Goal: Book appointment/travel/reservation

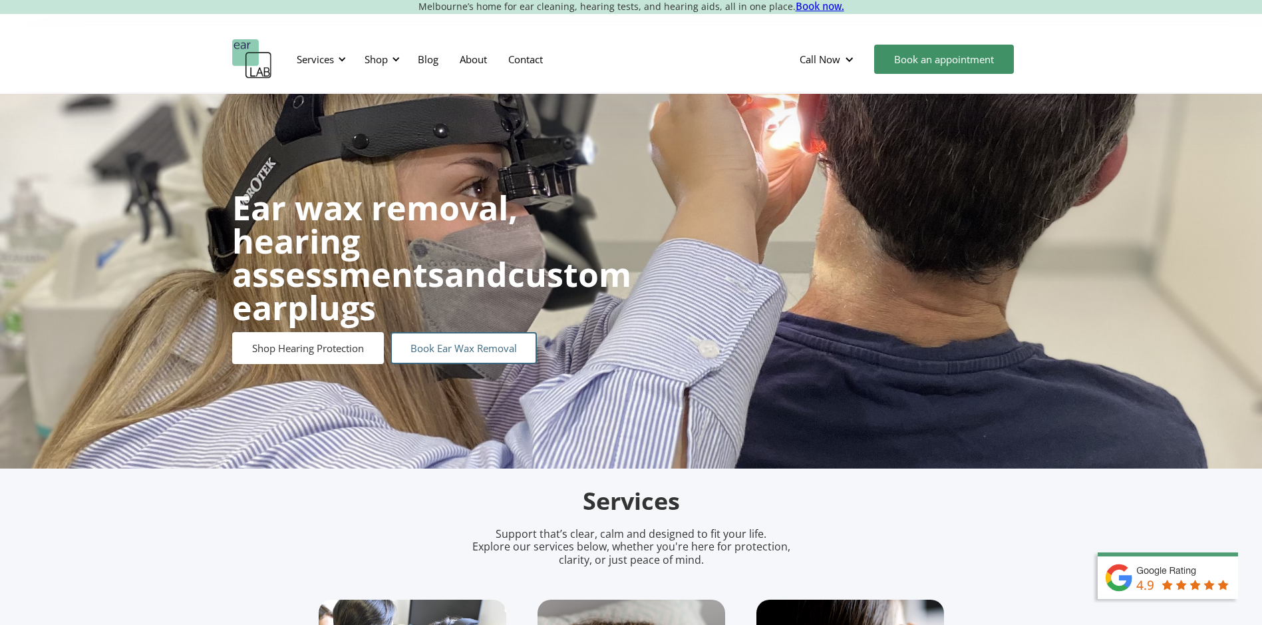
click at [442, 334] on link "Book Ear Wax Removal" at bounding box center [463, 348] width 146 height 32
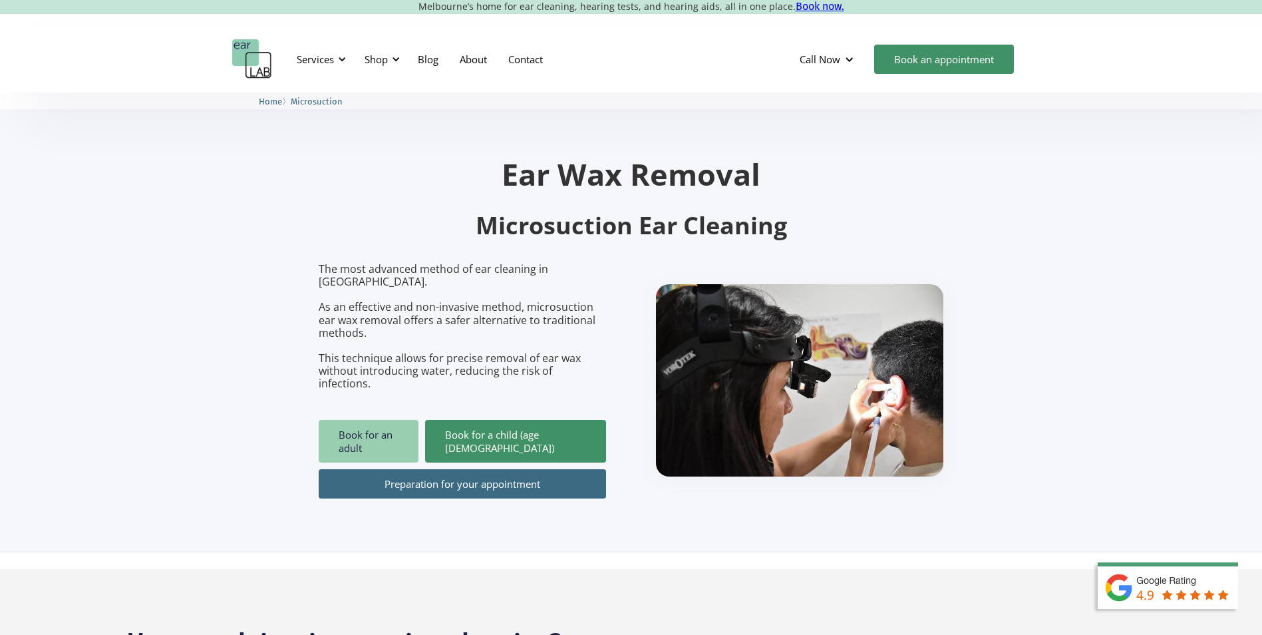
click at [402, 420] on link "Book for an adult" at bounding box center [369, 441] width 100 height 43
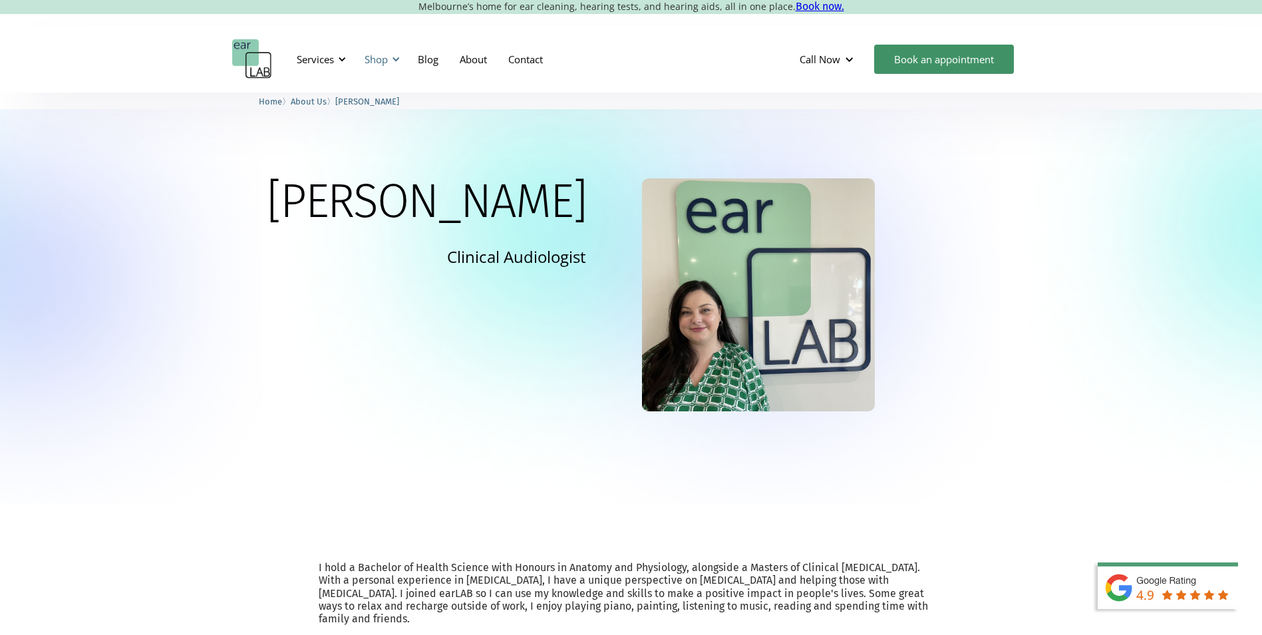
click at [396, 57] on div at bounding box center [395, 59] width 9 height 9
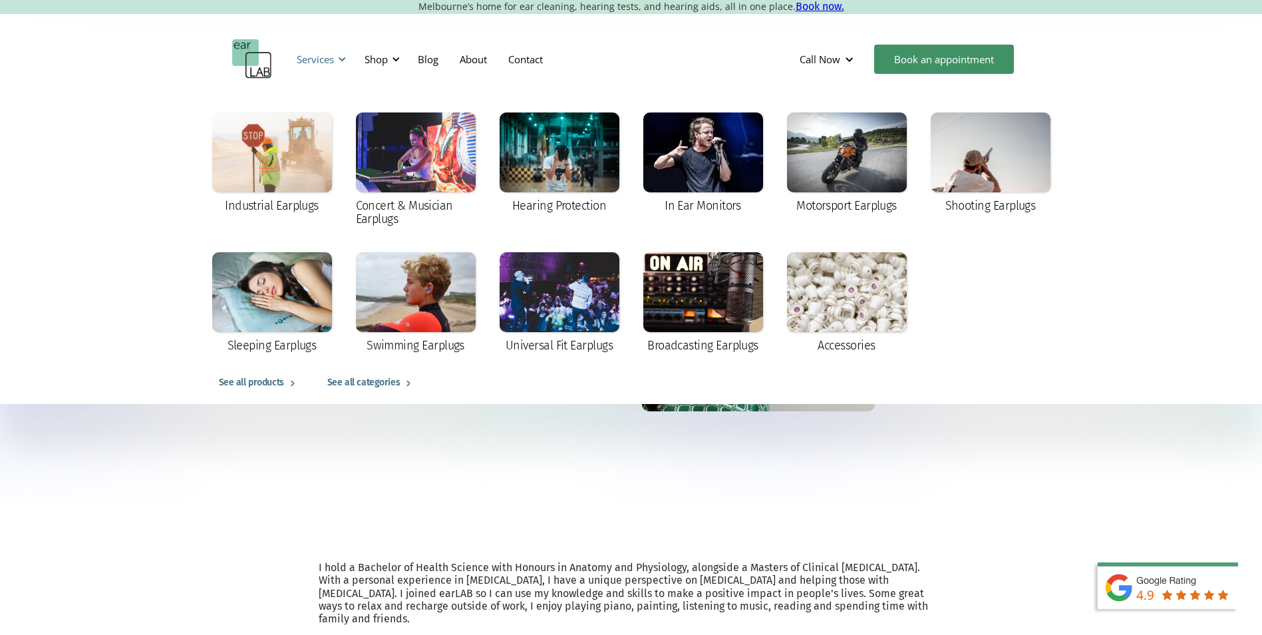
click at [341, 54] on div "Services" at bounding box center [319, 59] width 61 height 40
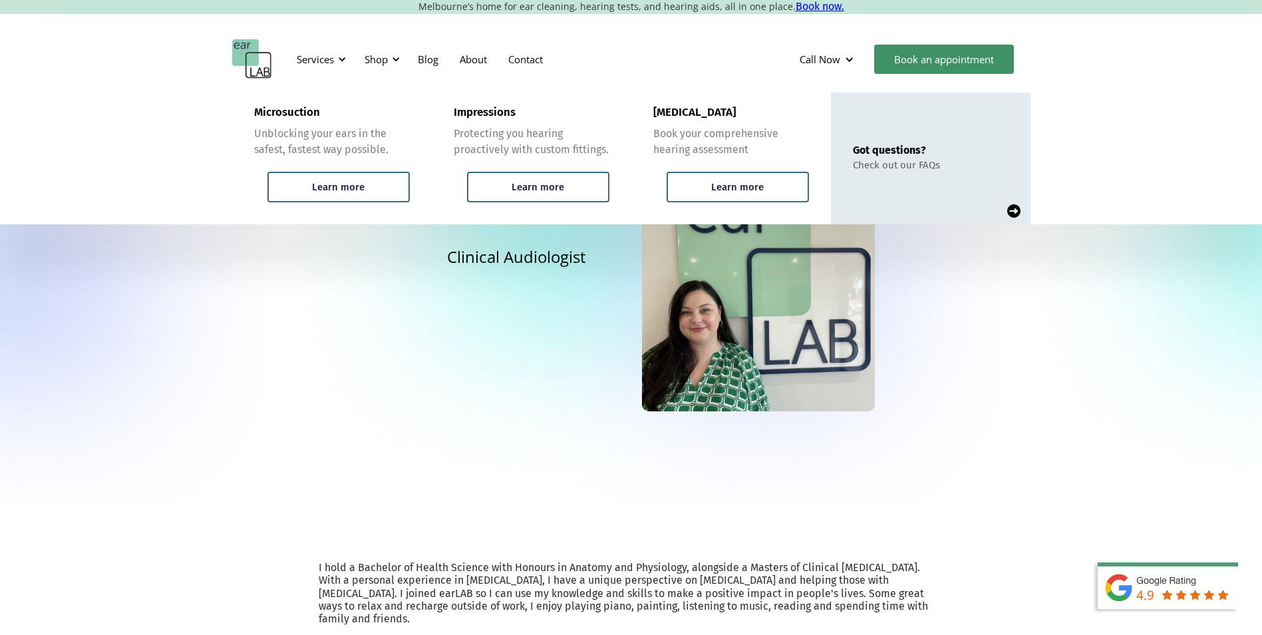
click at [668, 50] on div "Services Microsuction Unblocking your ears in the safest, fastest way possible.…" at bounding box center [631, 59] width 798 height 40
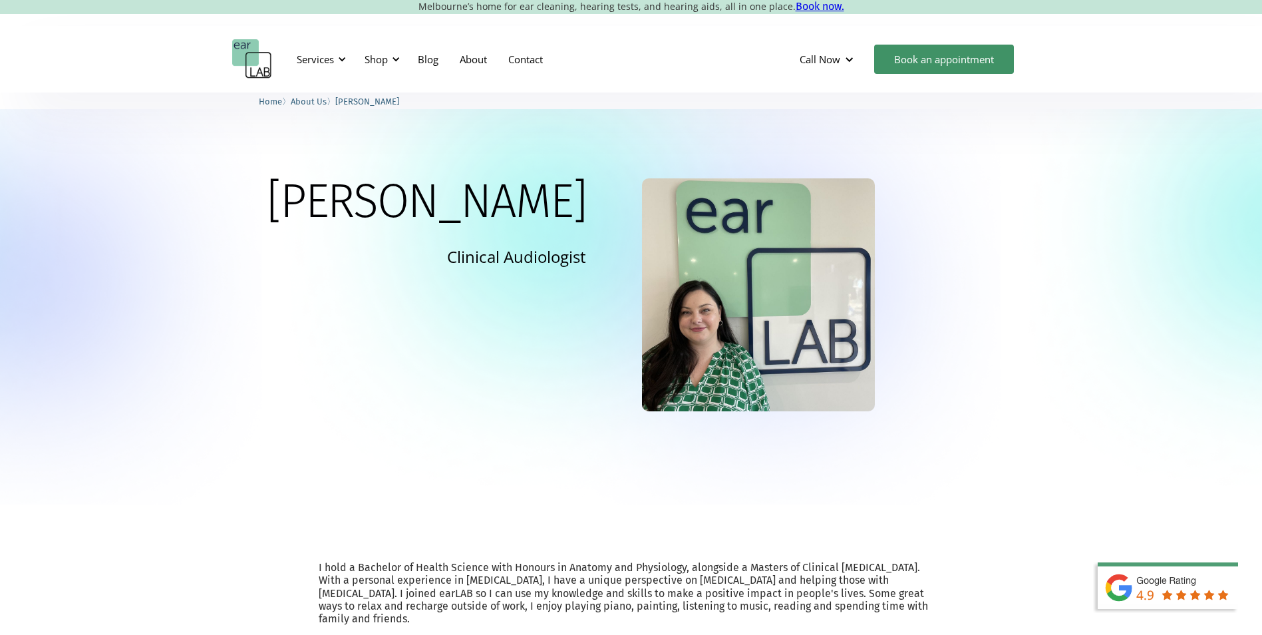
click at [319, 101] on span "About Us" at bounding box center [309, 101] width 36 height 10
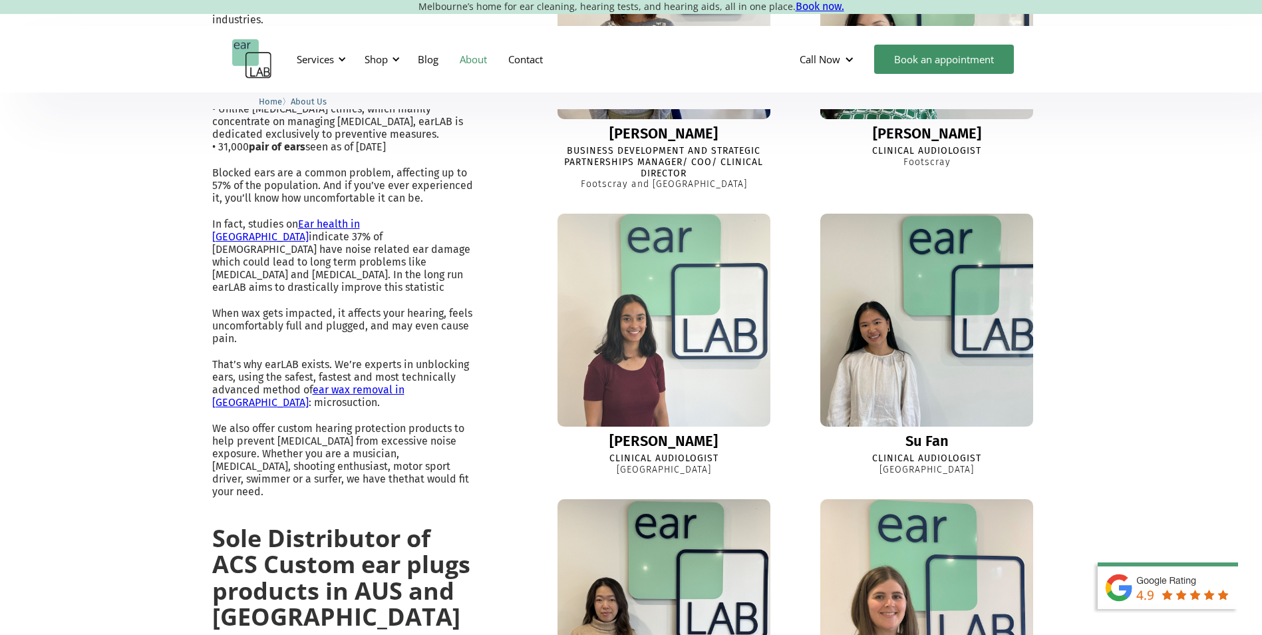
scroll to position [665, 0]
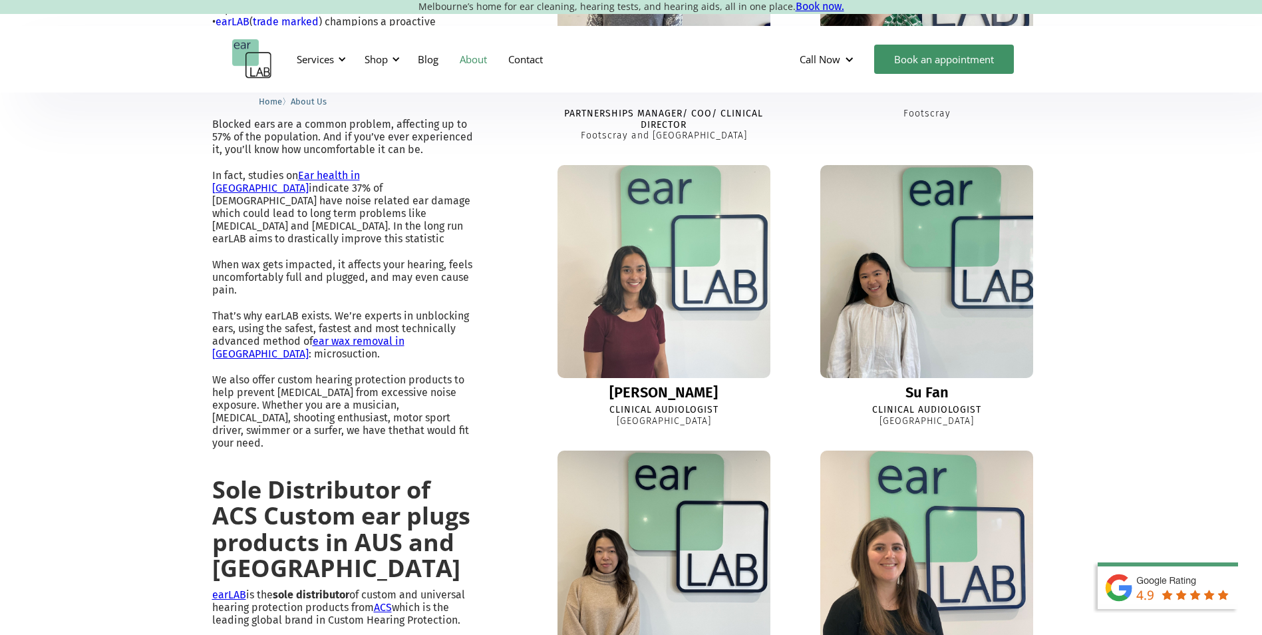
click at [665, 384] on div "Ella" at bounding box center [663, 392] width 108 height 16
